Goal: Information Seeking & Learning: Learn about a topic

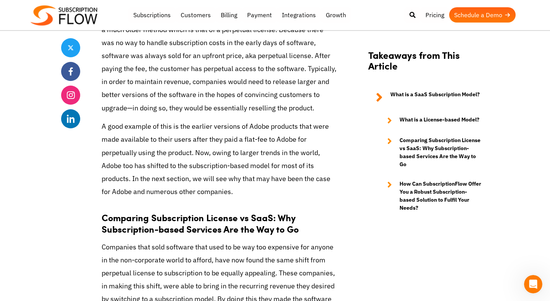
scroll to position [721, 0]
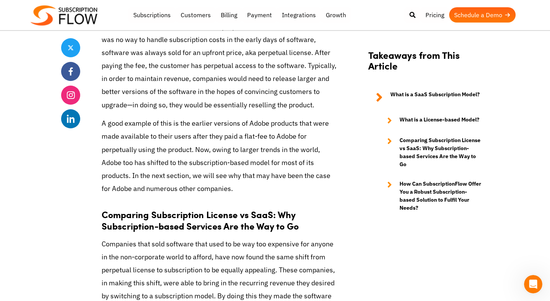
click at [205, 195] on p "A good example of this is the earlier versions of Adobe products that were made…" at bounding box center [219, 156] width 235 height 78
click at [242, 195] on p "A good example of this is the earlier versions of Adobe products that were made…" at bounding box center [219, 156] width 235 height 78
click at [255, 195] on p "A good example of this is the earlier versions of Adobe products that were made…" at bounding box center [219, 156] width 235 height 78
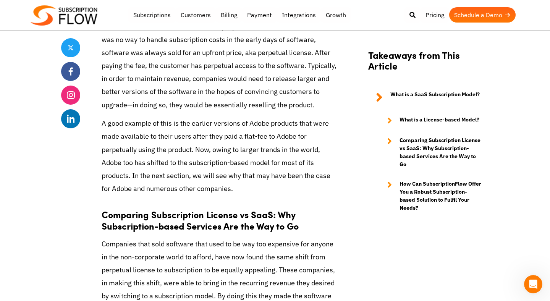
click at [255, 195] on p "A good example of this is the earlier versions of Adobe products that were made…" at bounding box center [219, 156] width 235 height 78
click at [149, 195] on p "A good example of this is the earlier versions of Adobe products that were made…" at bounding box center [219, 156] width 235 height 78
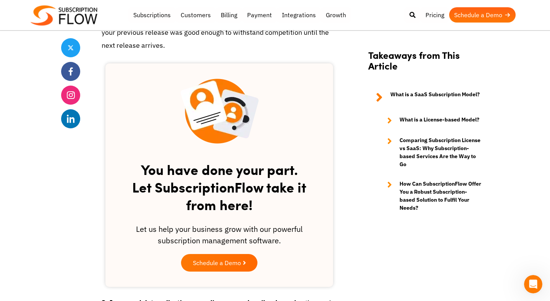
scroll to position [1304, 0]
